Goal: Check status: Check status

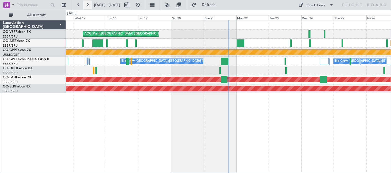
click at [87, 3] on button at bounding box center [87, 5] width 9 height 9
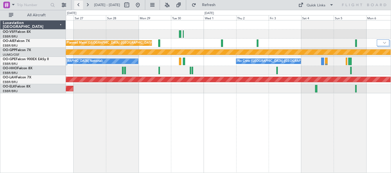
click at [78, 3] on button at bounding box center [78, 5] width 9 height 9
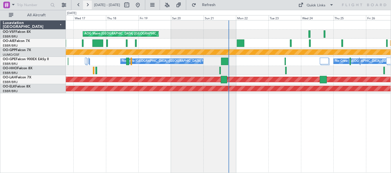
click at [88, 2] on button at bounding box center [87, 5] width 9 height 9
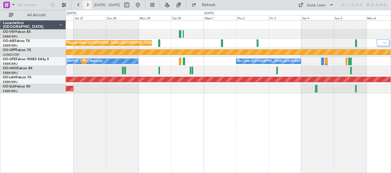
click at [86, 4] on button at bounding box center [87, 5] width 9 height 9
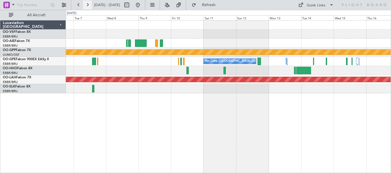
click at [86, 4] on button at bounding box center [87, 5] width 9 height 9
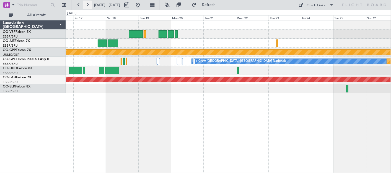
click at [87, 6] on button at bounding box center [87, 5] width 9 height 9
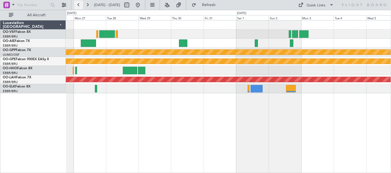
click at [78, 4] on button at bounding box center [78, 5] width 9 height 9
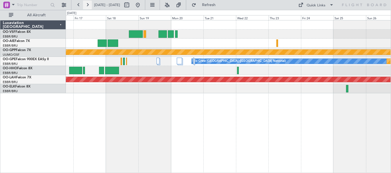
click at [88, 5] on button at bounding box center [87, 5] width 9 height 9
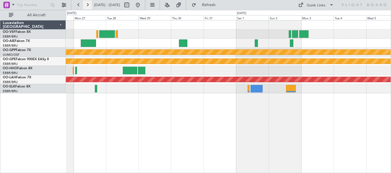
click at [87, 6] on button at bounding box center [87, 5] width 9 height 9
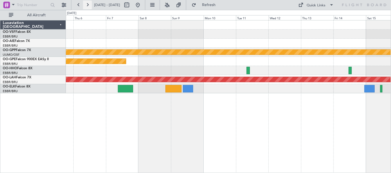
click at [87, 4] on button at bounding box center [87, 5] width 9 height 9
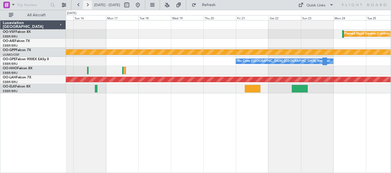
click at [86, 3] on button at bounding box center [87, 5] width 9 height 9
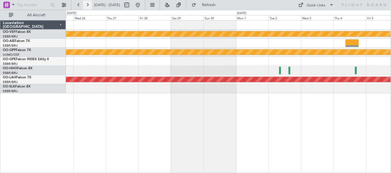
click at [88, 5] on button at bounding box center [87, 5] width 9 height 9
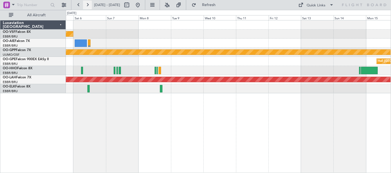
click at [88, 5] on button at bounding box center [87, 5] width 9 height 9
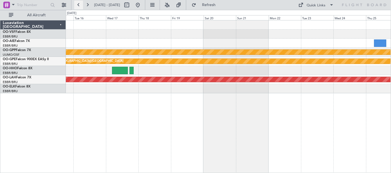
click at [79, 4] on button at bounding box center [78, 5] width 9 height 9
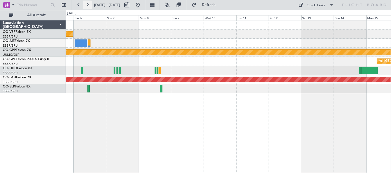
click at [88, 5] on button at bounding box center [87, 5] width 9 height 9
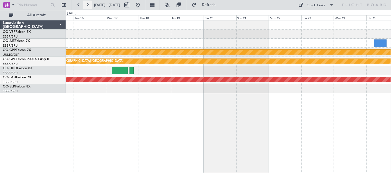
click at [88, 5] on button at bounding box center [87, 5] width 9 height 9
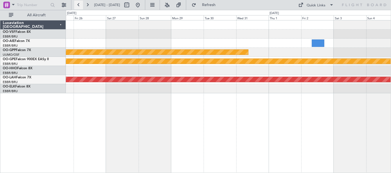
click at [77, 3] on button at bounding box center [78, 5] width 9 height 9
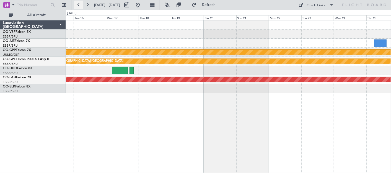
click at [78, 4] on button at bounding box center [78, 5] width 9 height 9
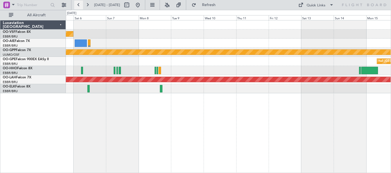
click at [78, 4] on button at bounding box center [78, 5] width 9 height 9
